Goal: Task Accomplishment & Management: Use online tool/utility

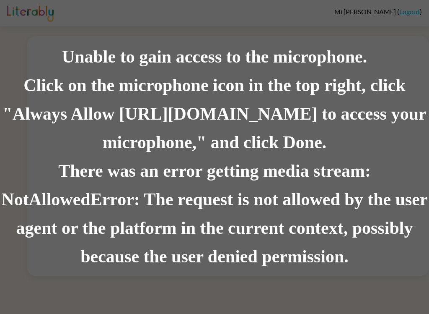
click at [277, 306] on div "Unable to gain access to the microphone. Click on the microphone icon in the to…" at bounding box center [214, 157] width 429 height 314
click at [36, 11] on div "Unable to gain access to the microphone. Click on the microphone icon in the to…" at bounding box center [214, 157] width 429 height 314
click at [325, 280] on div "Unable to gain access to the microphone. Click on the microphone icon in the to…" at bounding box center [214, 157] width 429 height 314
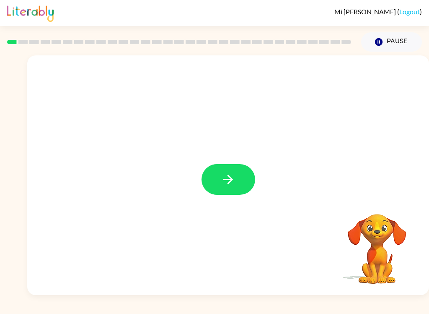
click at [224, 175] on icon "button" at bounding box center [228, 179] width 15 height 15
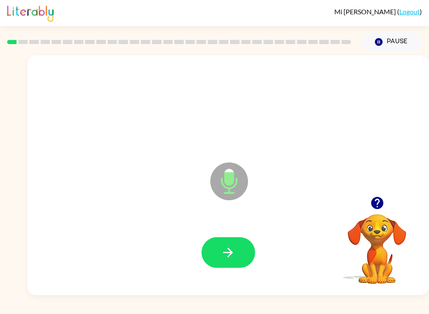
click at [221, 251] on icon "button" at bounding box center [228, 252] width 15 height 15
click at [218, 247] on button "button" at bounding box center [229, 252] width 54 height 31
click at [220, 249] on button "button" at bounding box center [229, 252] width 54 height 31
click at [215, 247] on button "button" at bounding box center [229, 252] width 54 height 31
click at [217, 252] on button "button" at bounding box center [229, 252] width 54 height 31
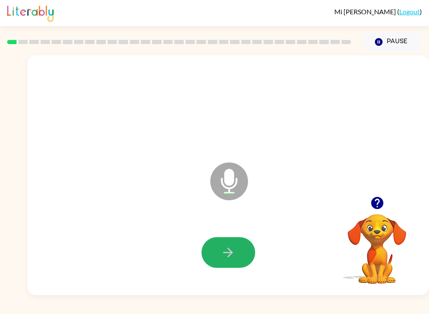
click at [218, 254] on button "button" at bounding box center [229, 252] width 54 height 31
click at [240, 252] on button "button" at bounding box center [229, 252] width 54 height 31
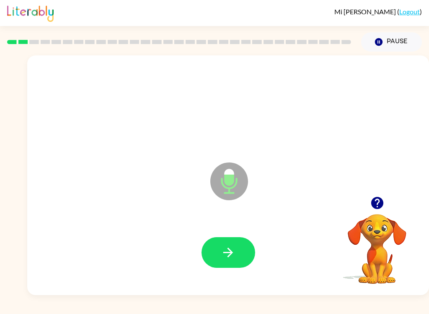
click at [237, 249] on button "button" at bounding box center [229, 252] width 54 height 31
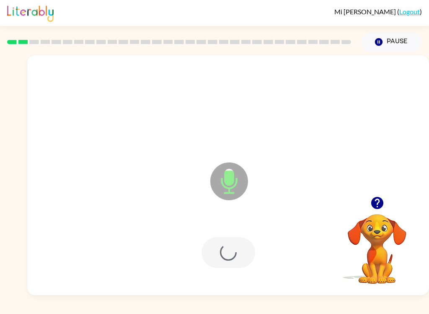
click at [237, 249] on div at bounding box center [229, 252] width 54 height 31
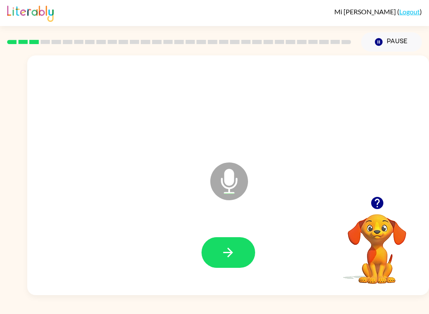
click at [233, 254] on icon "button" at bounding box center [228, 252] width 15 height 15
click at [236, 247] on button "button" at bounding box center [229, 252] width 54 height 31
click at [210, 254] on button "button" at bounding box center [229, 252] width 54 height 31
click at [233, 247] on icon "button" at bounding box center [228, 252] width 15 height 15
click at [229, 246] on icon "button" at bounding box center [228, 252] width 15 height 15
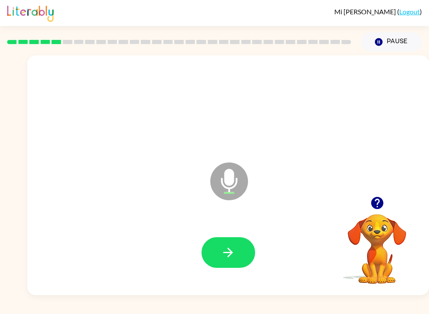
click at [239, 244] on button "button" at bounding box center [229, 252] width 54 height 31
click at [235, 251] on icon "button" at bounding box center [228, 252] width 15 height 15
click at [237, 247] on button "button" at bounding box center [229, 252] width 54 height 31
click at [226, 258] on icon "button" at bounding box center [228, 252] width 15 height 15
click at [223, 248] on icon "button" at bounding box center [228, 252] width 15 height 15
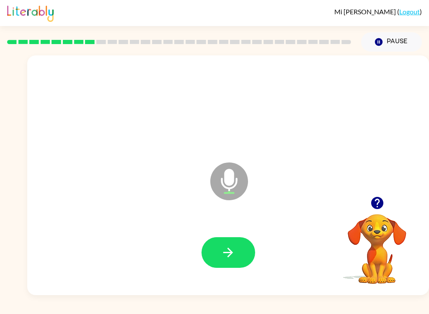
click at [217, 245] on button "button" at bounding box center [229, 252] width 54 height 31
click at [216, 249] on button "button" at bounding box center [229, 252] width 54 height 31
click at [214, 243] on button "button" at bounding box center [229, 252] width 54 height 31
click at [218, 248] on button "button" at bounding box center [229, 252] width 54 height 31
click at [212, 247] on button "button" at bounding box center [229, 252] width 54 height 31
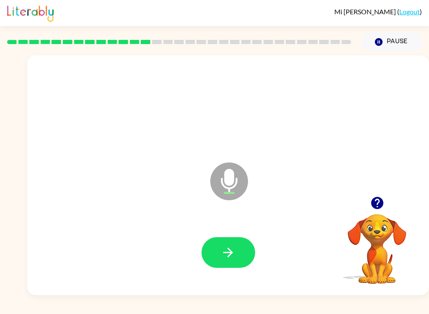
click at [234, 248] on icon "button" at bounding box center [228, 252] width 15 height 15
click at [220, 249] on button "button" at bounding box center [229, 252] width 54 height 31
click at [205, 246] on button "button" at bounding box center [229, 252] width 54 height 31
click at [236, 247] on button "button" at bounding box center [229, 252] width 54 height 31
click at [231, 239] on button "button" at bounding box center [229, 252] width 54 height 31
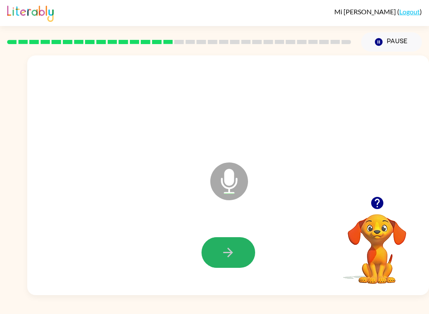
click at [226, 252] on icon "button" at bounding box center [228, 252] width 10 height 10
click at [236, 245] on button "button" at bounding box center [229, 252] width 54 height 31
click at [230, 255] on icon "button" at bounding box center [228, 252] width 10 height 10
click at [224, 252] on icon "button" at bounding box center [228, 252] width 15 height 15
click at [229, 257] on icon "button" at bounding box center [228, 252] width 10 height 10
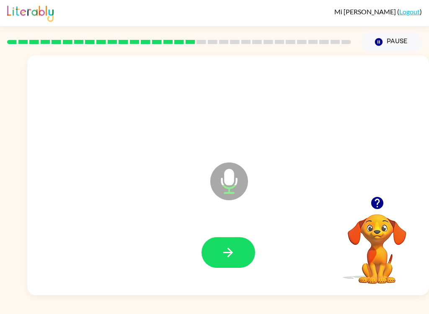
click at [237, 242] on button "button" at bounding box center [229, 252] width 54 height 31
click at [231, 249] on icon "button" at bounding box center [228, 252] width 15 height 15
click at [239, 249] on button "button" at bounding box center [229, 252] width 54 height 31
click at [229, 255] on icon "button" at bounding box center [228, 252] width 10 height 10
click at [218, 244] on button "button" at bounding box center [229, 252] width 54 height 31
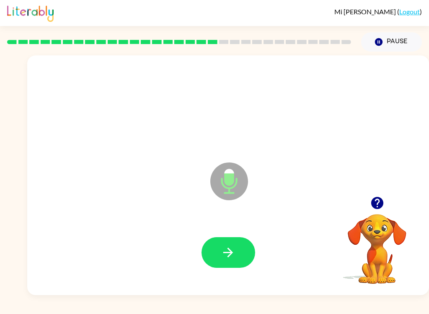
click at [208, 257] on button "button" at bounding box center [229, 252] width 54 height 31
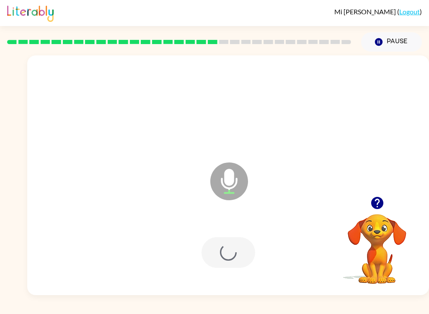
click at [208, 257] on div at bounding box center [229, 252] width 54 height 31
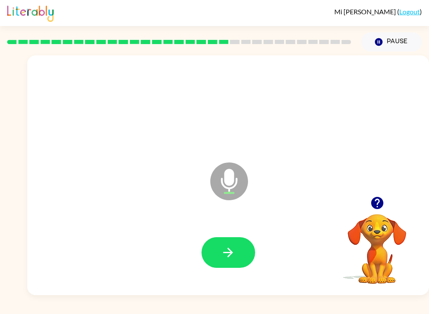
click at [218, 257] on button "button" at bounding box center [229, 252] width 54 height 31
click at [229, 244] on button "button" at bounding box center [229, 252] width 54 height 31
click at [220, 247] on button "button" at bounding box center [229, 252] width 54 height 31
click at [223, 251] on icon "button" at bounding box center [228, 252] width 15 height 15
click at [220, 251] on button "button" at bounding box center [229, 252] width 54 height 31
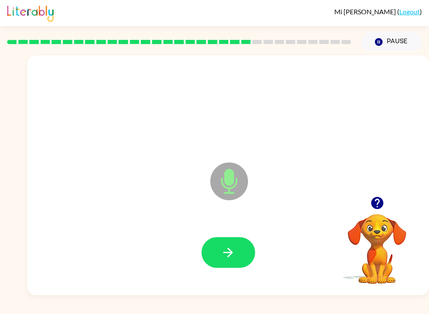
click at [229, 246] on icon "button" at bounding box center [228, 252] width 15 height 15
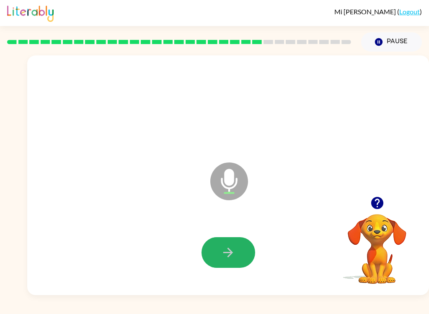
click at [225, 247] on icon "button" at bounding box center [228, 252] width 15 height 15
click at [229, 244] on button "button" at bounding box center [229, 252] width 54 height 31
click at [230, 254] on icon "button" at bounding box center [228, 252] width 15 height 15
click at [231, 248] on icon "button" at bounding box center [228, 252] width 15 height 15
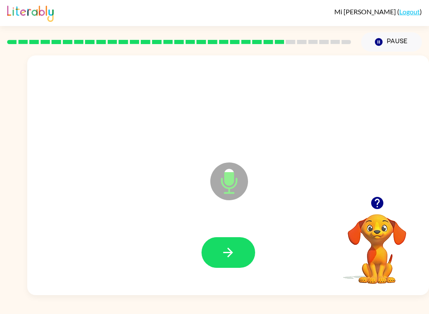
click at [236, 242] on button "button" at bounding box center [229, 252] width 54 height 31
click at [231, 248] on icon "button" at bounding box center [228, 252] width 15 height 15
click at [236, 253] on button "button" at bounding box center [229, 252] width 54 height 31
click at [231, 248] on icon "button" at bounding box center [228, 252] width 15 height 15
click at [240, 253] on button "button" at bounding box center [229, 252] width 54 height 31
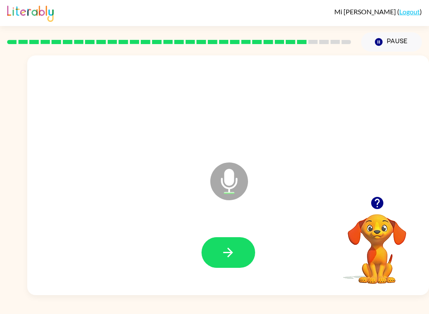
click at [222, 245] on icon "button" at bounding box center [228, 252] width 15 height 15
click at [223, 250] on icon "button" at bounding box center [228, 252] width 15 height 15
click at [220, 254] on button "button" at bounding box center [229, 252] width 54 height 31
click at [217, 249] on button "button" at bounding box center [229, 252] width 54 height 31
click at [218, 250] on button "button" at bounding box center [229, 252] width 54 height 31
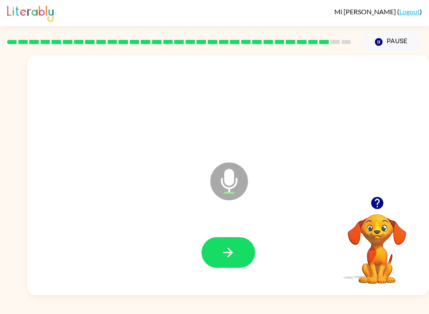
click at [216, 253] on button "button" at bounding box center [229, 252] width 54 height 31
click at [215, 257] on button "button" at bounding box center [229, 252] width 54 height 31
click at [221, 249] on button "button" at bounding box center [229, 252] width 54 height 31
